Goal: Task Accomplishment & Management: Use online tool/utility

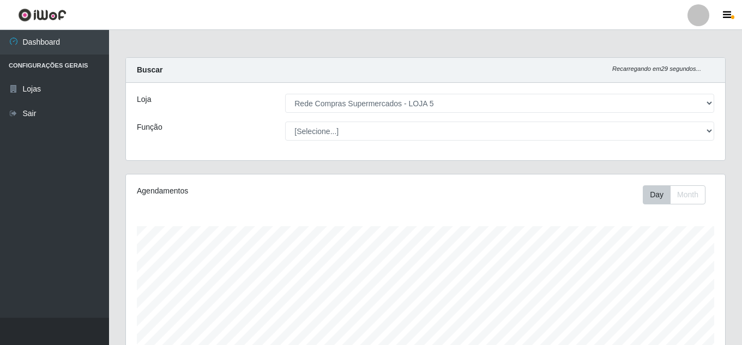
select select "397"
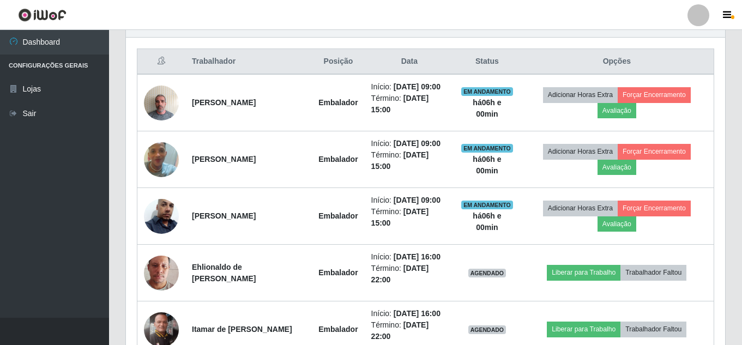
scroll to position [403, 0]
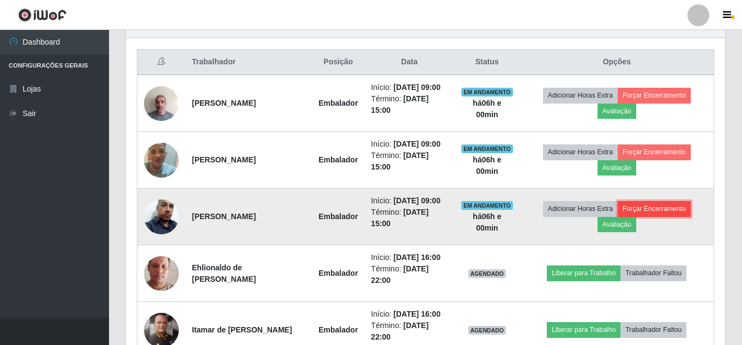
click at [653, 207] on button "Forçar Encerramento" at bounding box center [653, 208] width 73 height 15
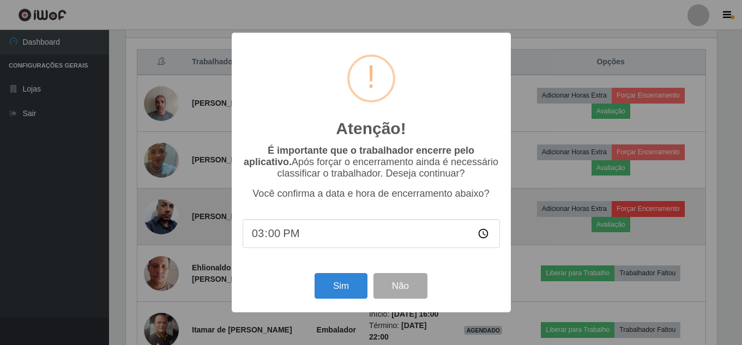
scroll to position [226, 593]
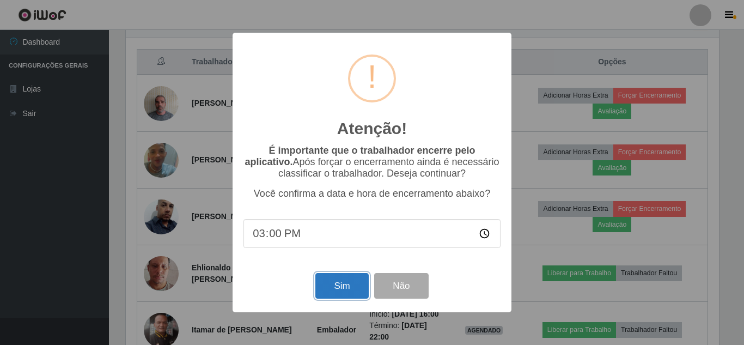
click at [343, 293] on button "Sim" at bounding box center [341, 286] width 53 height 26
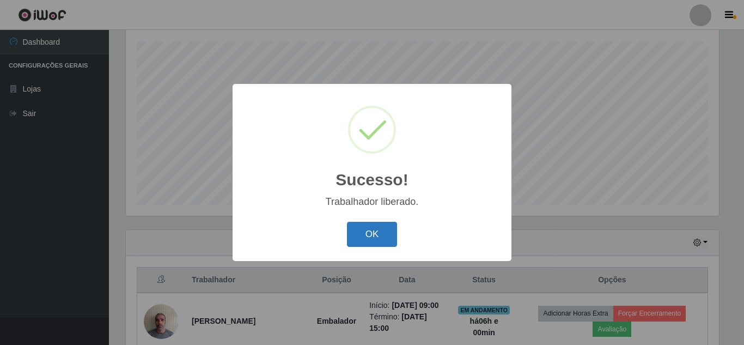
click at [386, 233] on button "OK" at bounding box center [372, 235] width 51 height 26
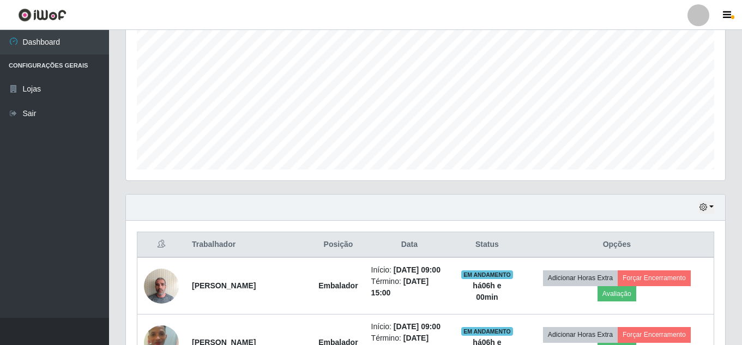
scroll to position [239, 0]
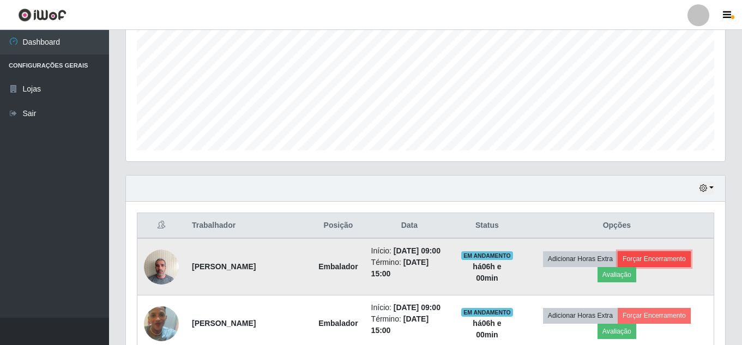
click at [665, 258] on button "Forçar Encerramento" at bounding box center [653, 258] width 73 height 15
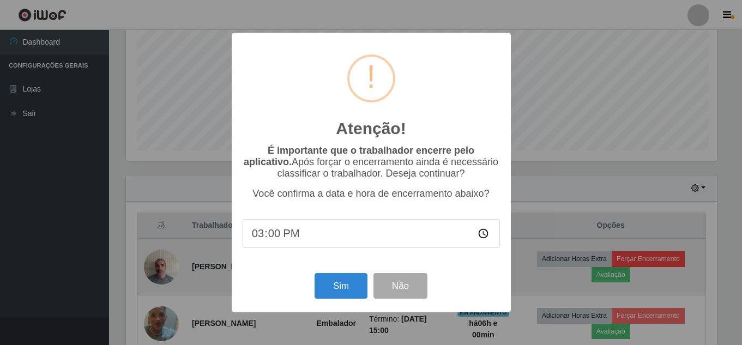
scroll to position [226, 593]
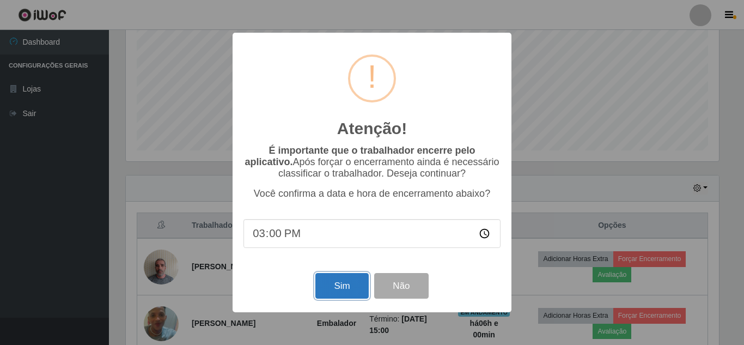
click at [336, 286] on button "Sim" at bounding box center [341, 286] width 53 height 26
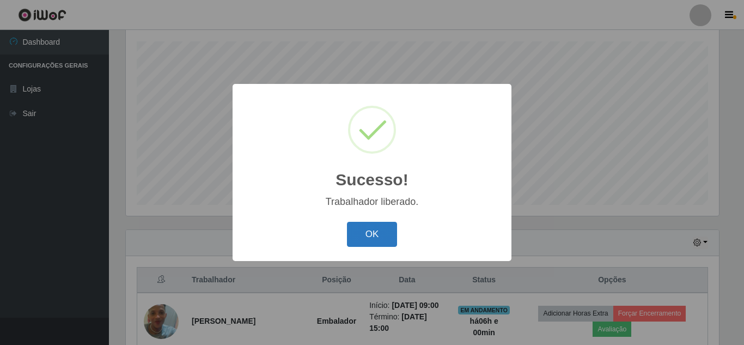
click at [374, 239] on button "OK" at bounding box center [372, 235] width 51 height 26
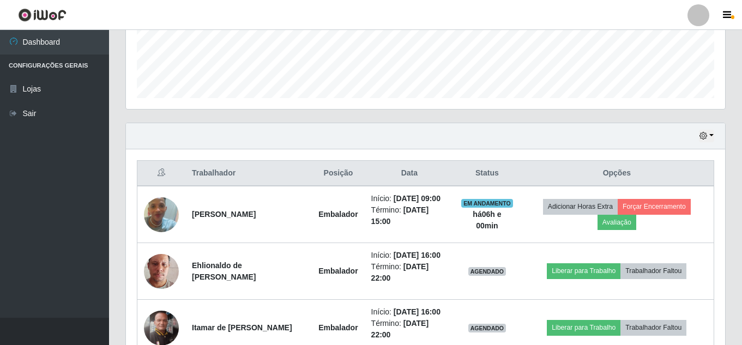
scroll to position [294, 0]
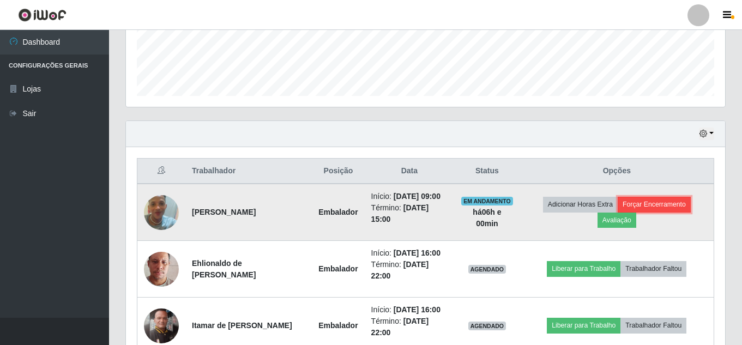
click at [672, 203] on button "Forçar Encerramento" at bounding box center [653, 204] width 73 height 15
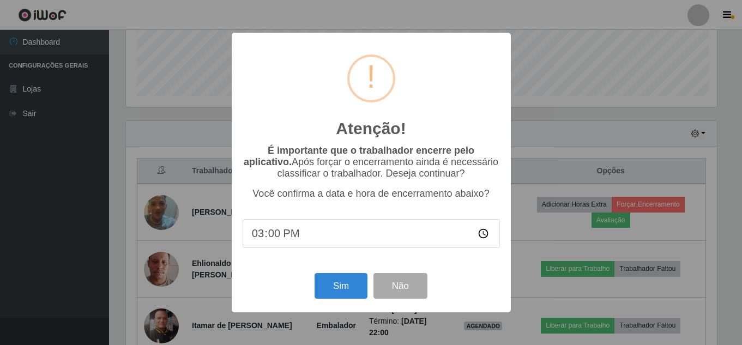
scroll to position [226, 593]
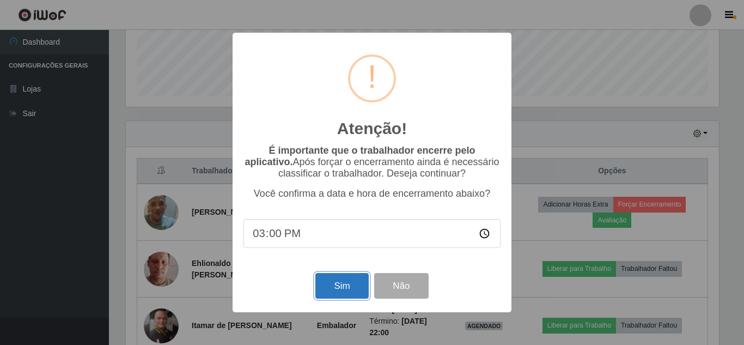
click at [329, 295] on button "Sim" at bounding box center [341, 286] width 53 height 26
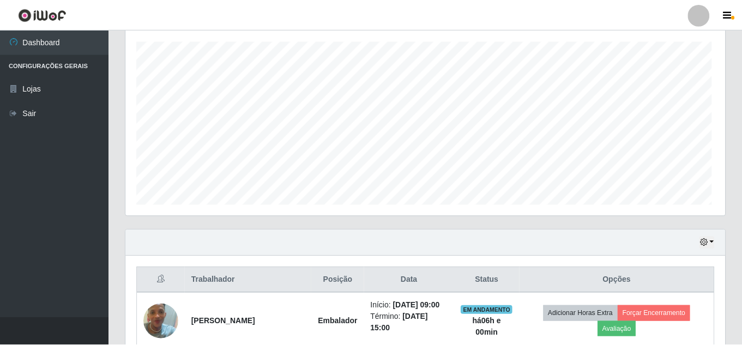
scroll to position [0, 0]
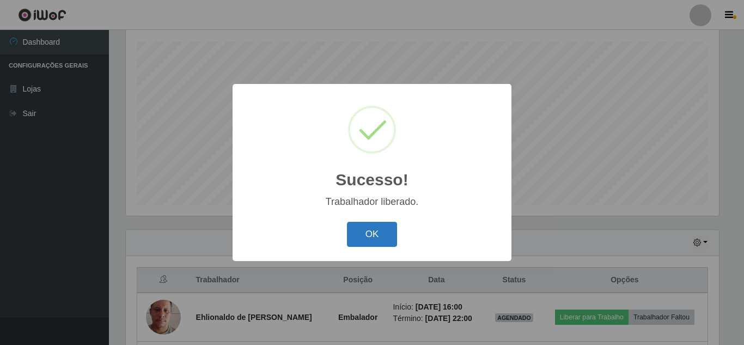
click at [380, 235] on button "OK" at bounding box center [372, 235] width 51 height 26
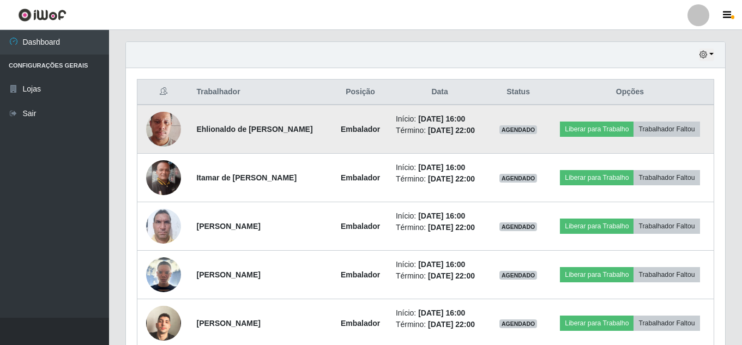
scroll to position [427, 0]
